Goal: Navigation & Orientation: Find specific page/section

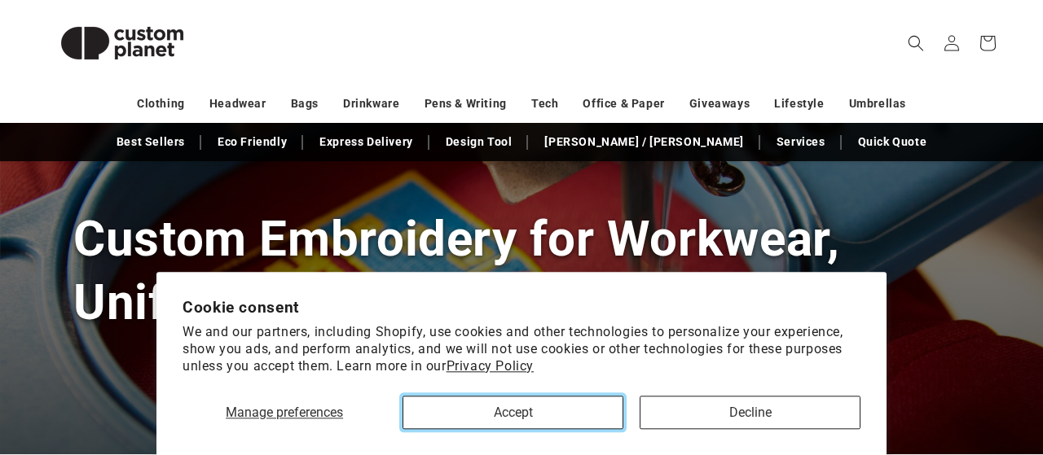
click at [486, 405] on button "Accept" at bounding box center [512, 412] width 221 height 33
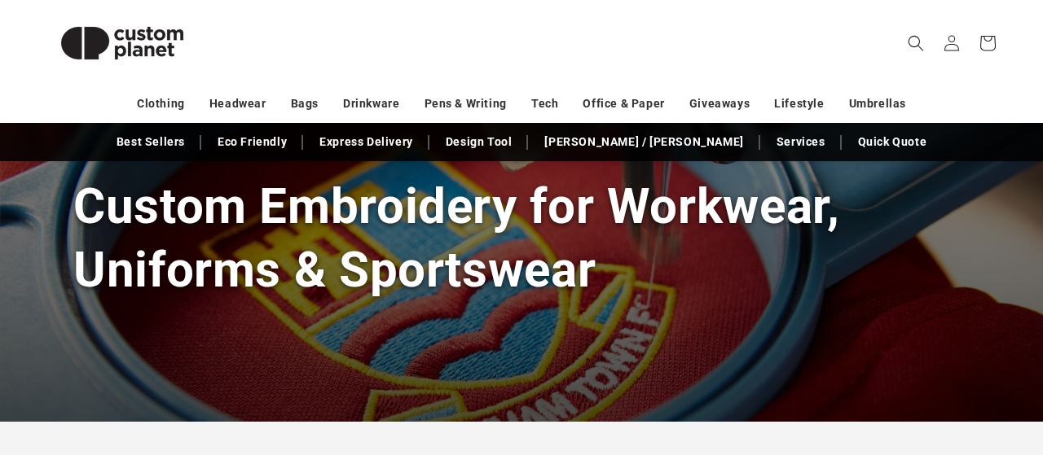
scroll to position [169, 0]
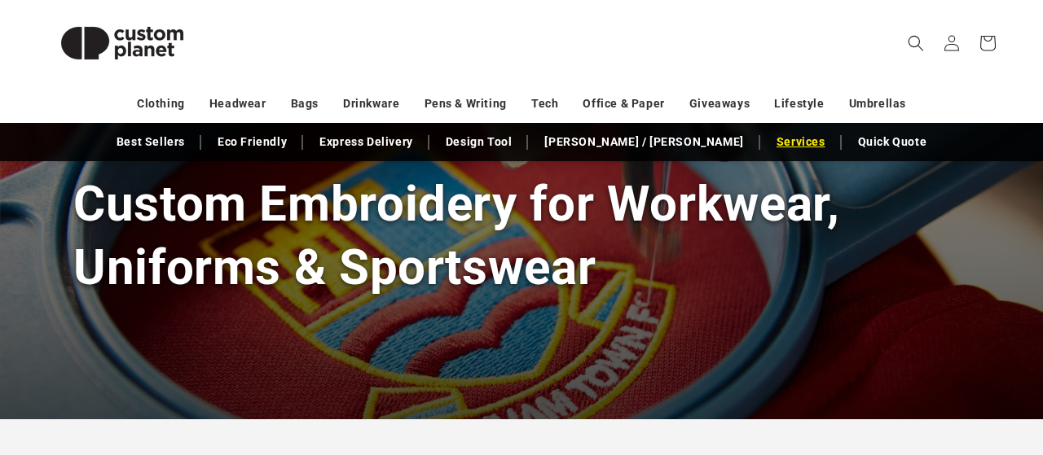
click at [768, 150] on link "Services" at bounding box center [800, 142] width 65 height 29
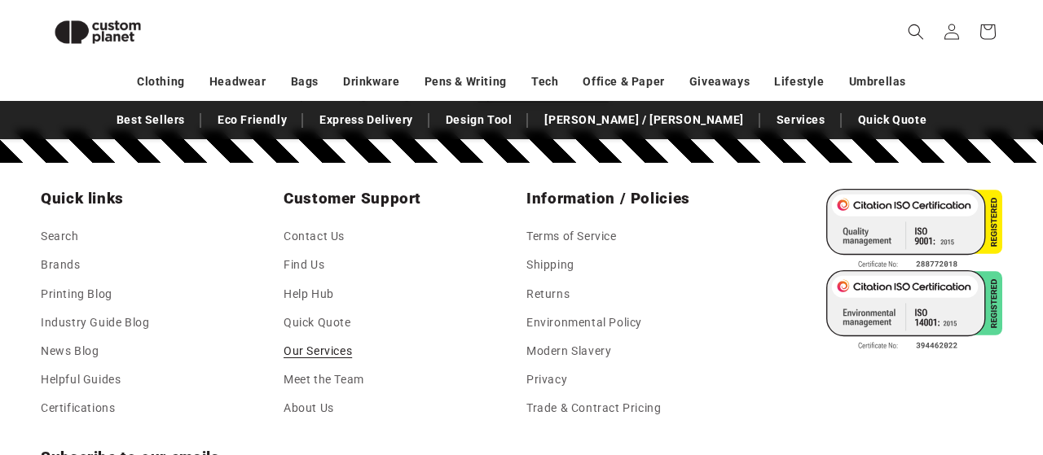
scroll to position [1712, 0]
click at [316, 232] on link "Contact Us" at bounding box center [314, 238] width 61 height 24
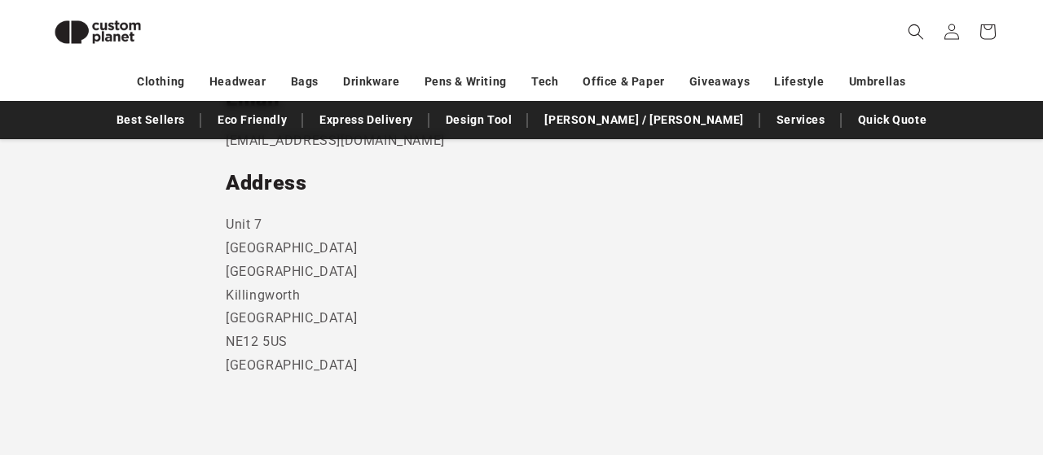
scroll to position [1009, 0]
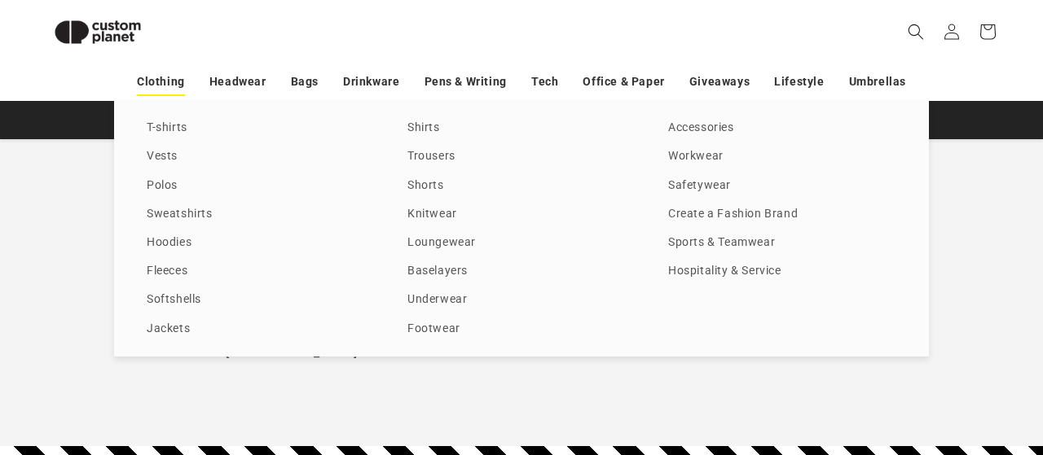
click at [166, 82] on link "Clothing" at bounding box center [161, 82] width 48 height 29
